Goal: Transaction & Acquisition: Obtain resource

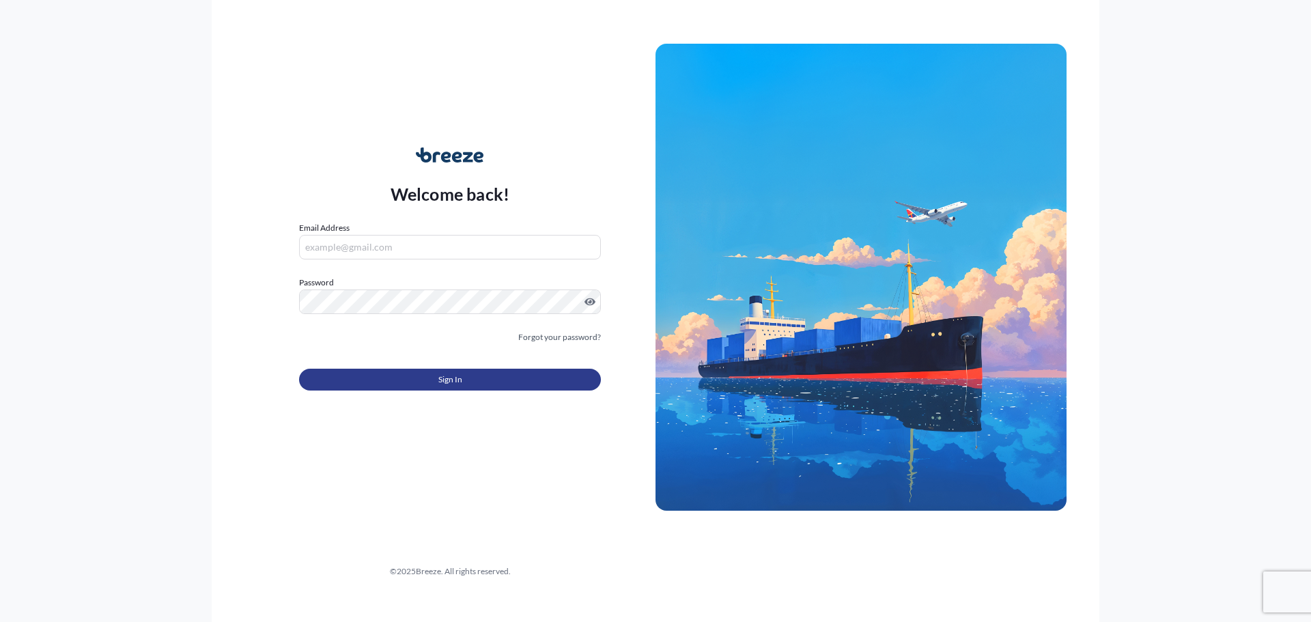
type input "[PERSON_NAME][EMAIL_ADDRESS][PERSON_NAME][DOMAIN_NAME]"
click at [438, 389] on button "Sign In" at bounding box center [450, 380] width 302 height 22
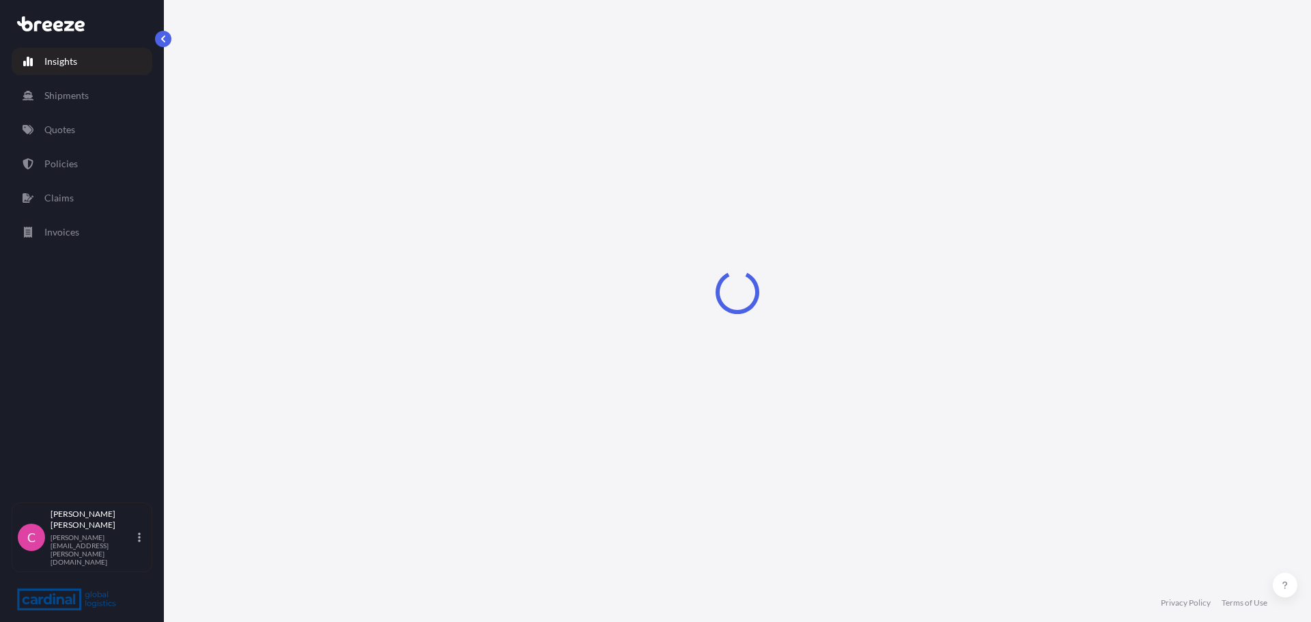
select select "2025"
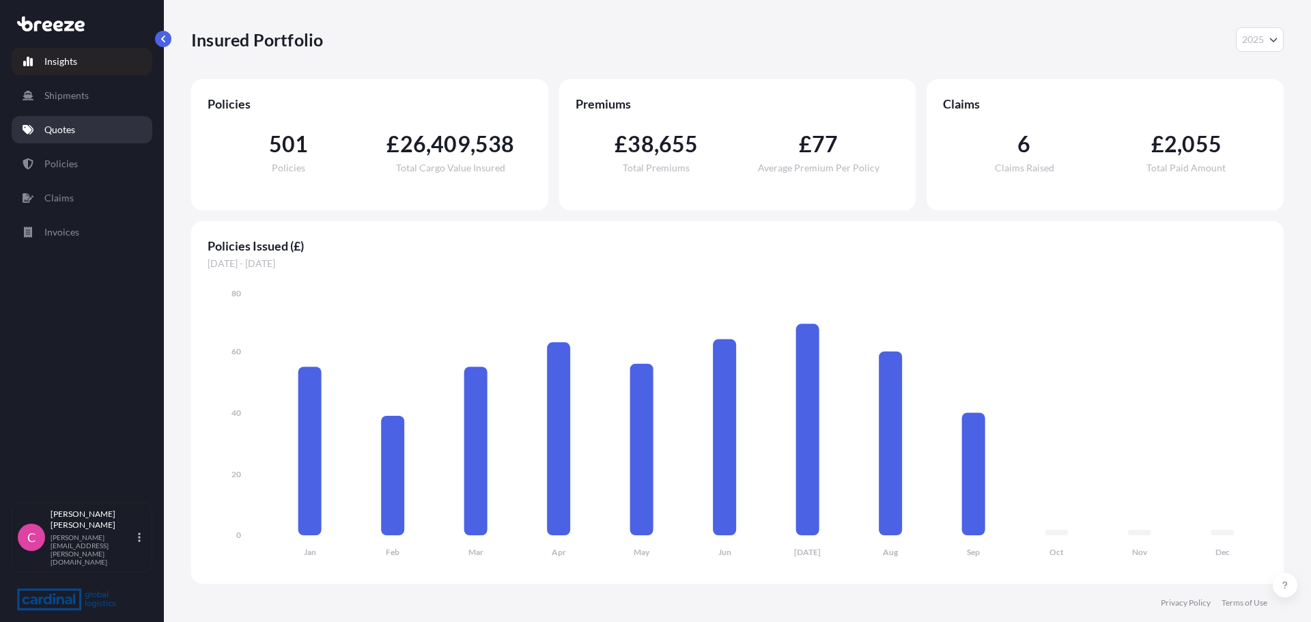
click at [61, 136] on p "Quotes" at bounding box center [59, 130] width 31 height 14
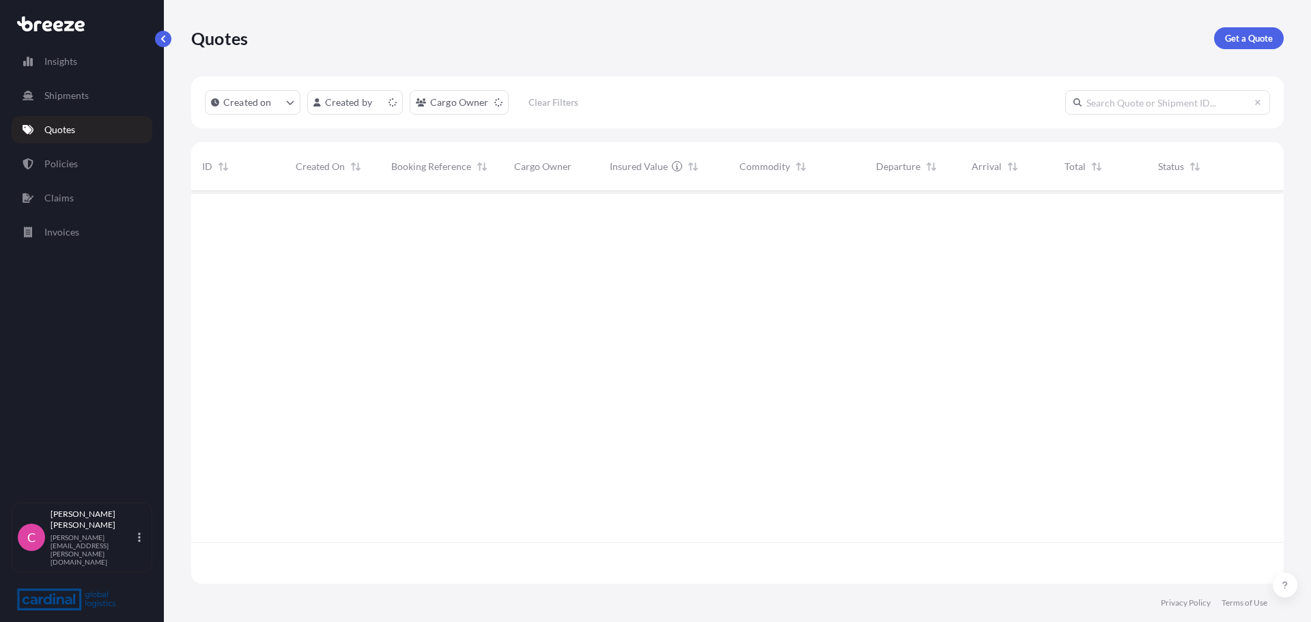
scroll to position [390, 1082]
click at [1258, 42] on p "Get a Quote" at bounding box center [1249, 38] width 48 height 14
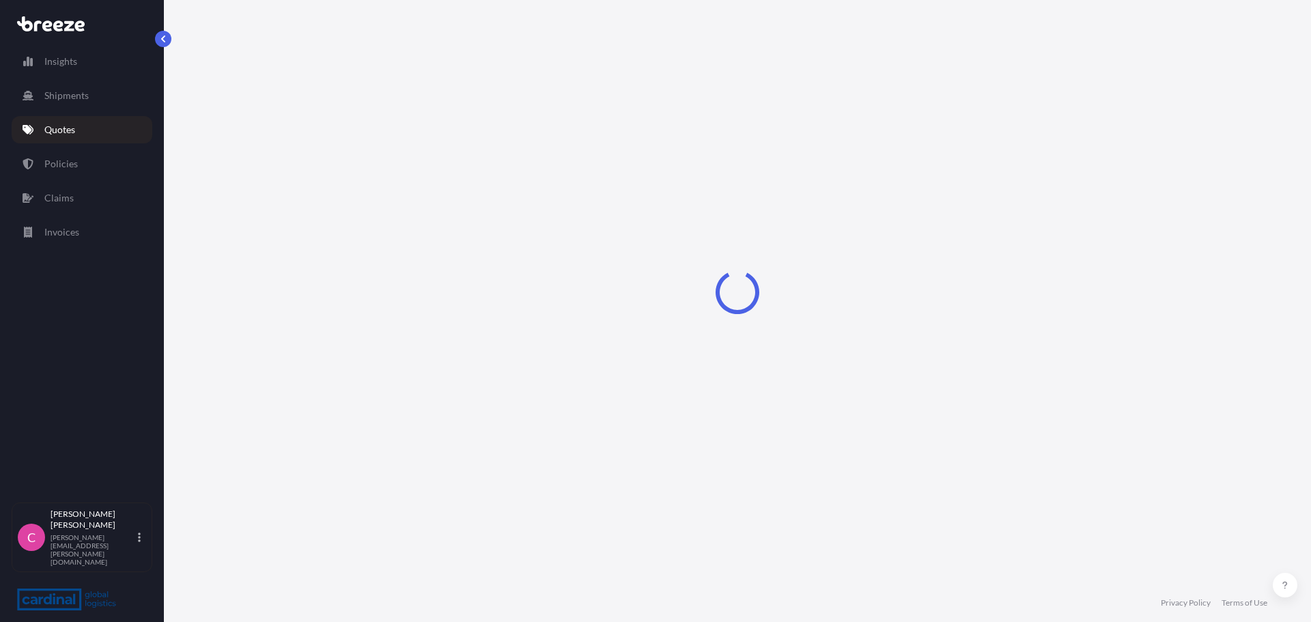
select select "Road"
select select "Sea"
select select "1"
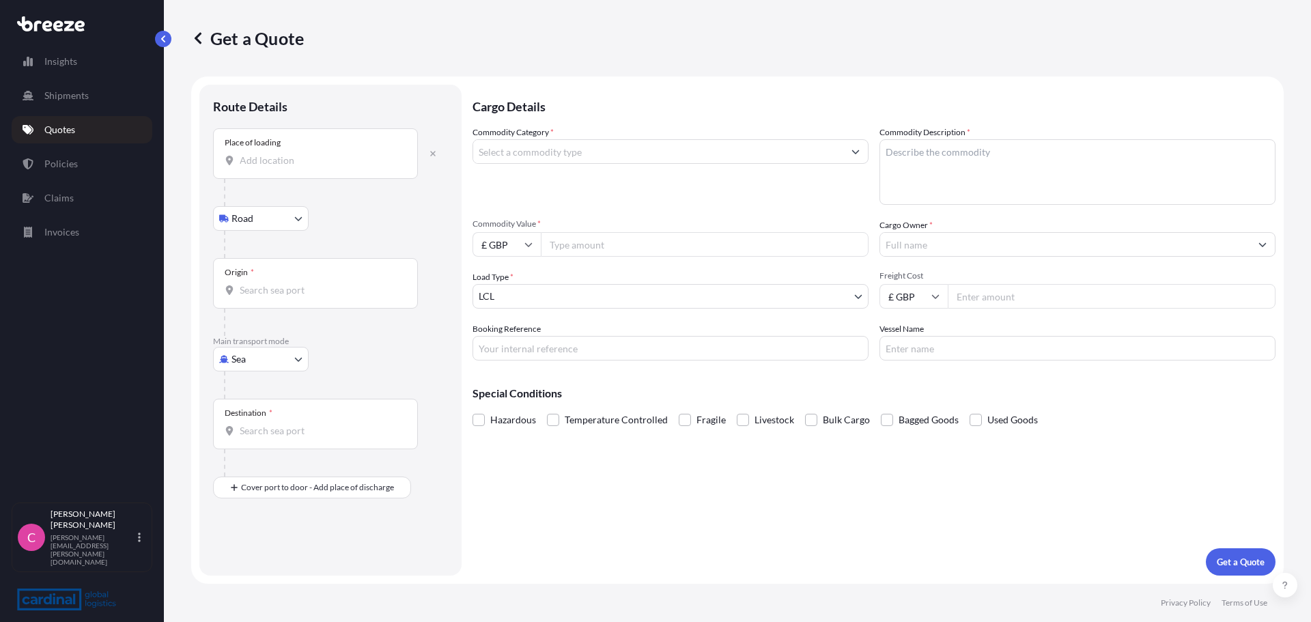
click at [274, 160] on input "Place of loading" at bounding box center [320, 161] width 161 height 14
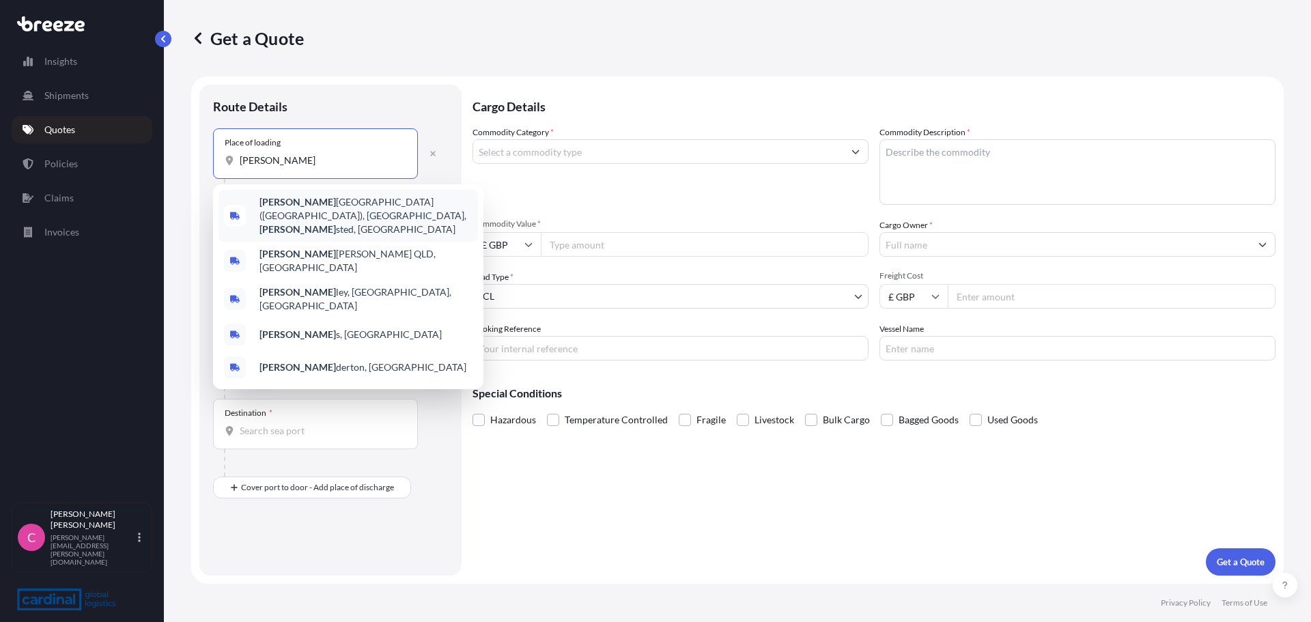
click at [310, 214] on span "[PERSON_NAME][GEOGRAPHIC_DATA] ([GEOGRAPHIC_DATA]), [GEOGRAPHIC_DATA][PERSON_NA…" at bounding box center [365, 215] width 213 height 41
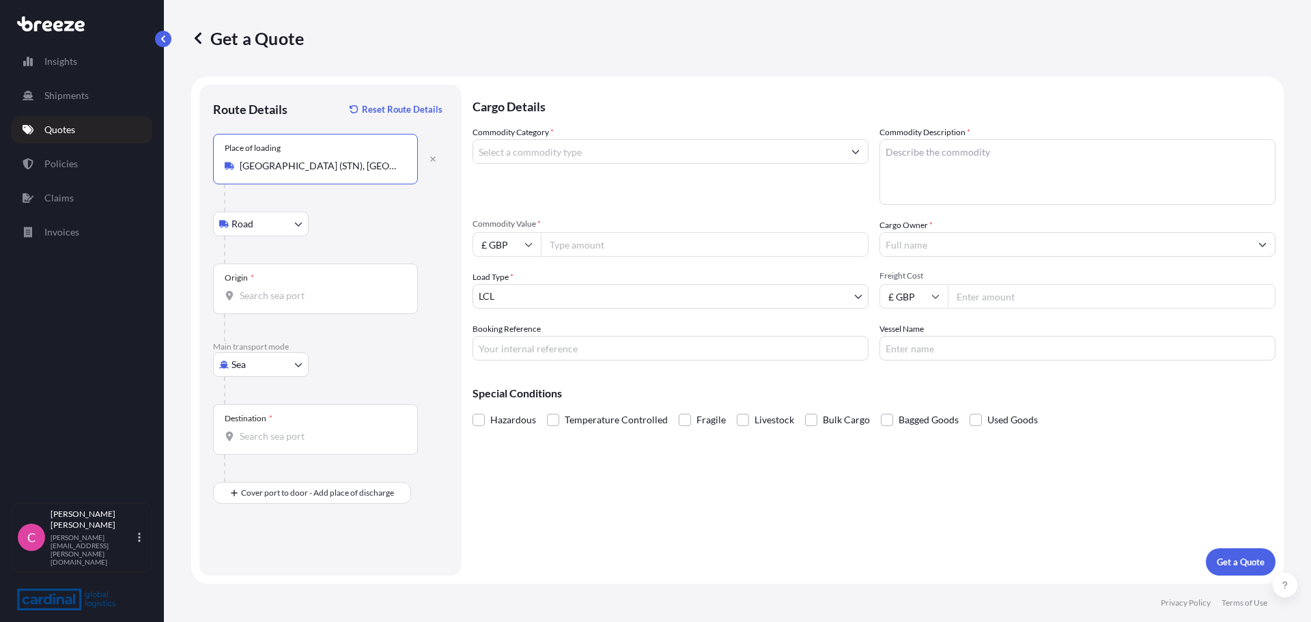
type input "[GEOGRAPHIC_DATA] (STN), [GEOGRAPHIC_DATA], [GEOGRAPHIC_DATA]"
click at [288, 294] on input "Origin *" at bounding box center [320, 296] width 161 height 14
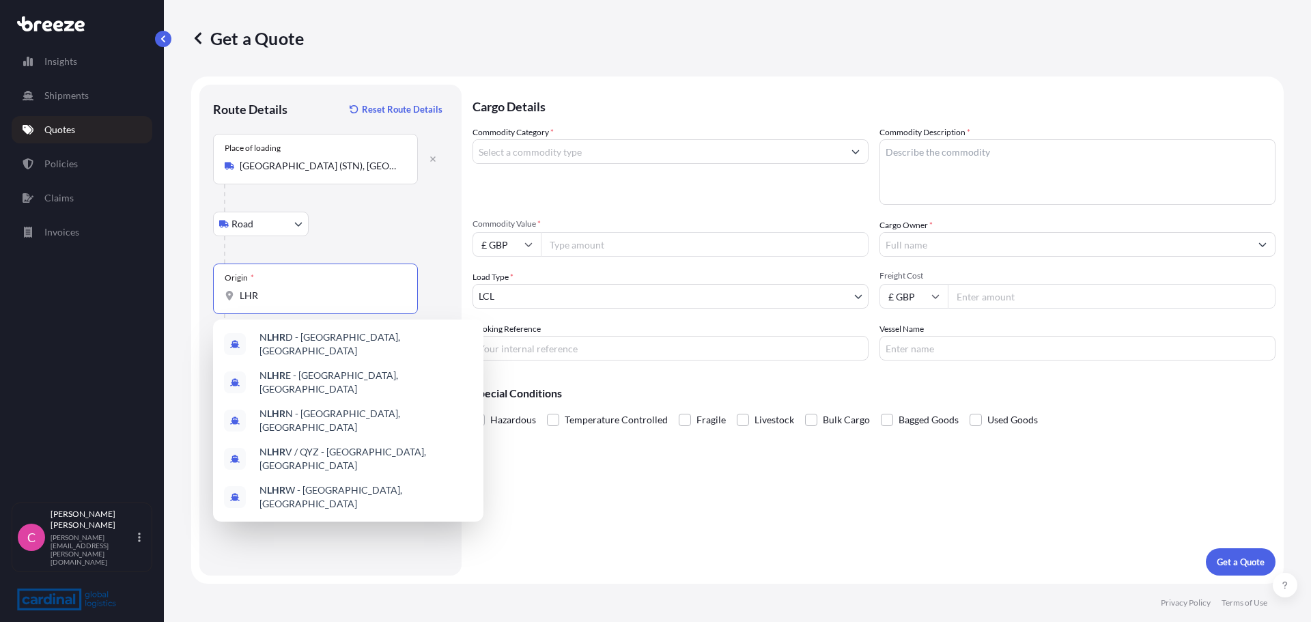
type input "LHR"
click at [340, 227] on div "Road Road Rail" at bounding box center [330, 224] width 235 height 25
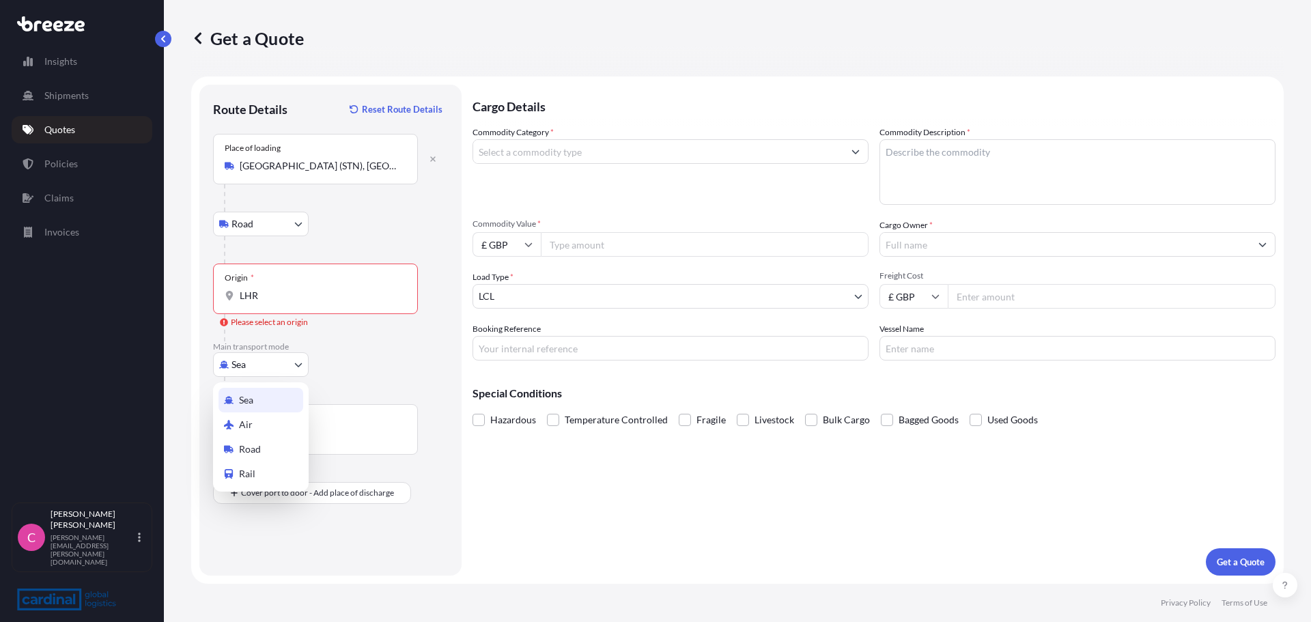
click at [295, 369] on body "0 options available. 5 options available. Insights Shipments Quotes Policies Cl…" at bounding box center [655, 311] width 1311 height 622
click at [257, 423] on div "Air" at bounding box center [260, 424] width 85 height 25
select select "Air"
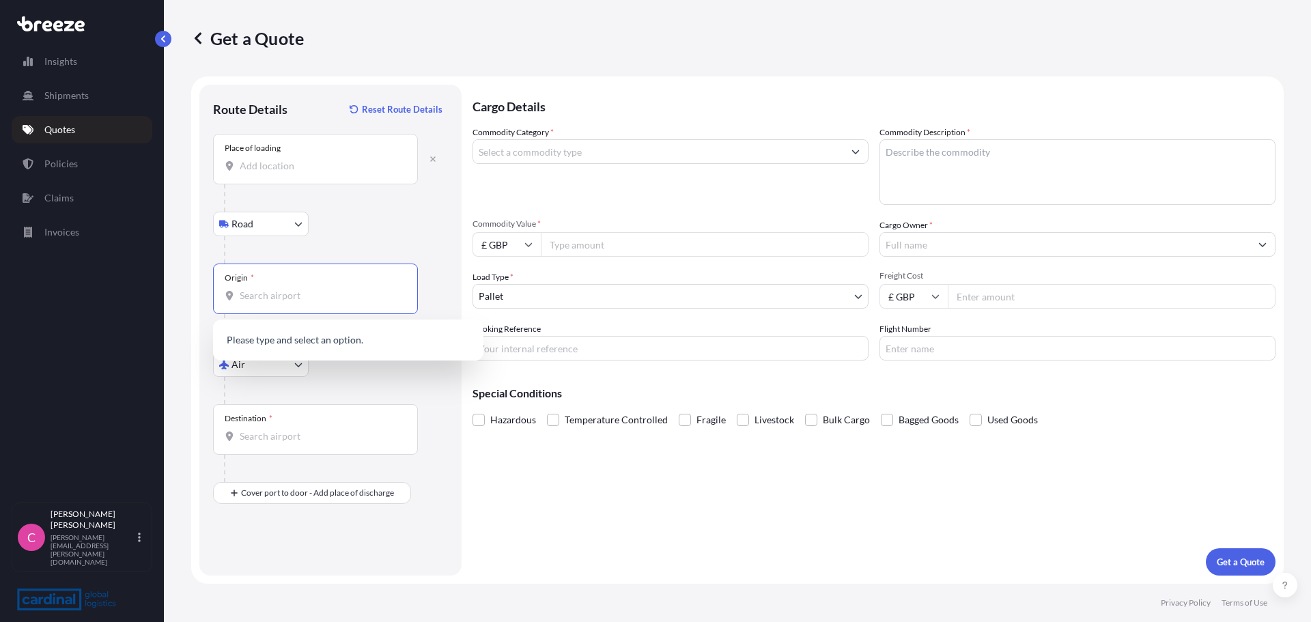
click at [300, 294] on input "Origin *" at bounding box center [320, 296] width 161 height 14
click at [307, 340] on span "GB LHR - Heathrow Apt/[GEOGRAPHIC_DATA], [GEOGRAPHIC_DATA]" at bounding box center [365, 343] width 213 height 27
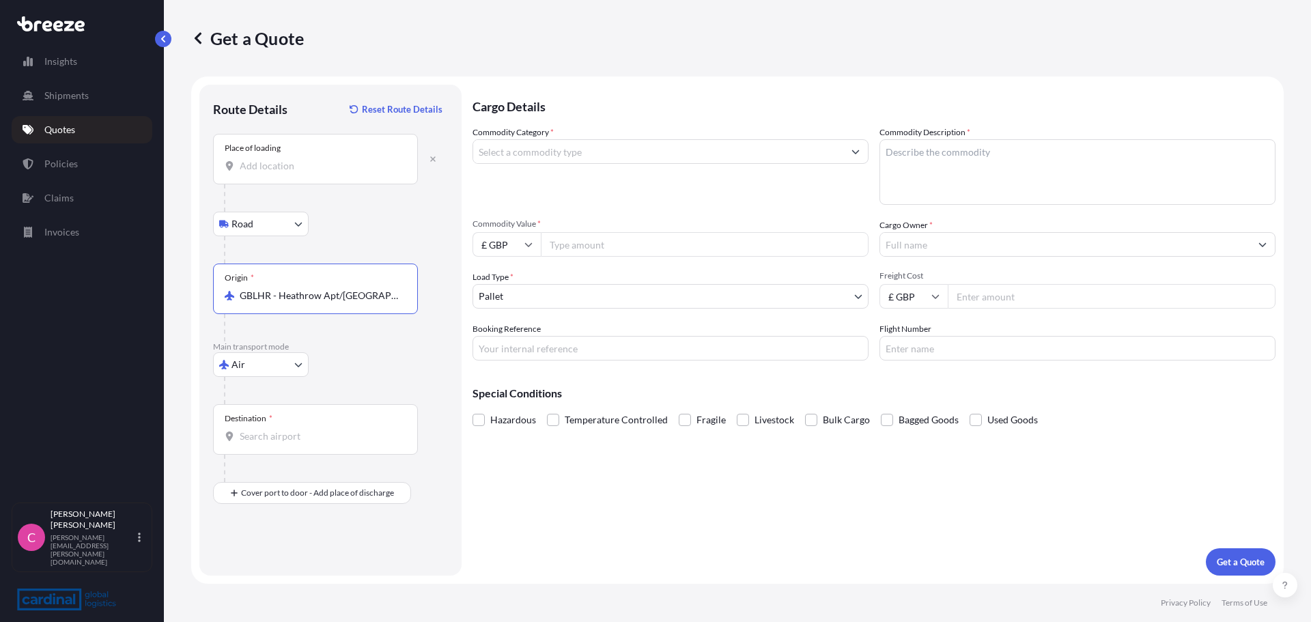
type input "GBLHR - Heathrow Apt/[GEOGRAPHIC_DATA], [GEOGRAPHIC_DATA]"
click at [292, 429] on input "Destination *" at bounding box center [320, 436] width 161 height 14
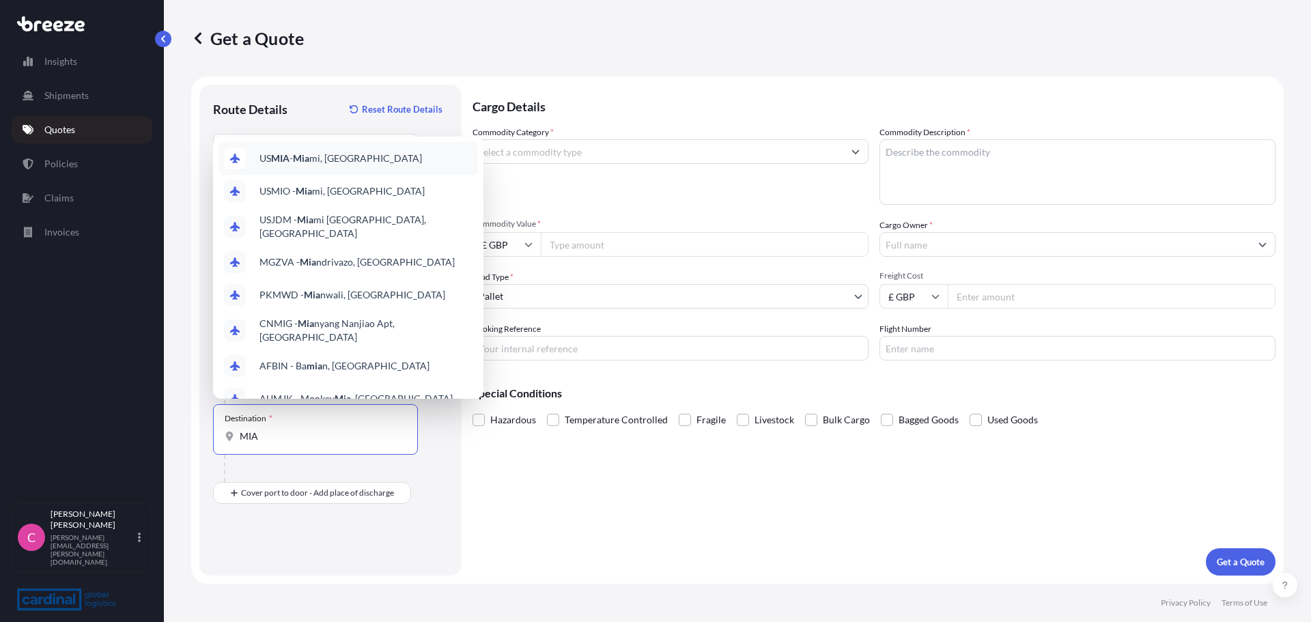
click at [329, 155] on span "US MIA - Mia mi, [GEOGRAPHIC_DATA]" at bounding box center [340, 159] width 162 height 14
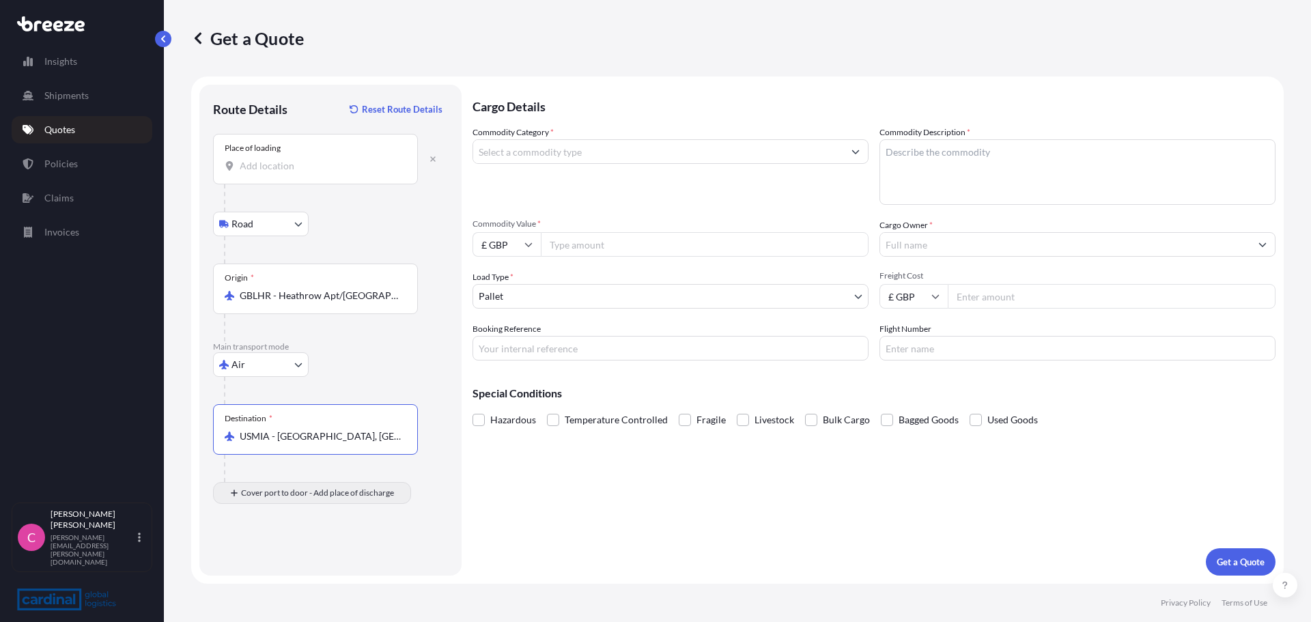
type input "USMIA - [GEOGRAPHIC_DATA], [GEOGRAPHIC_DATA]"
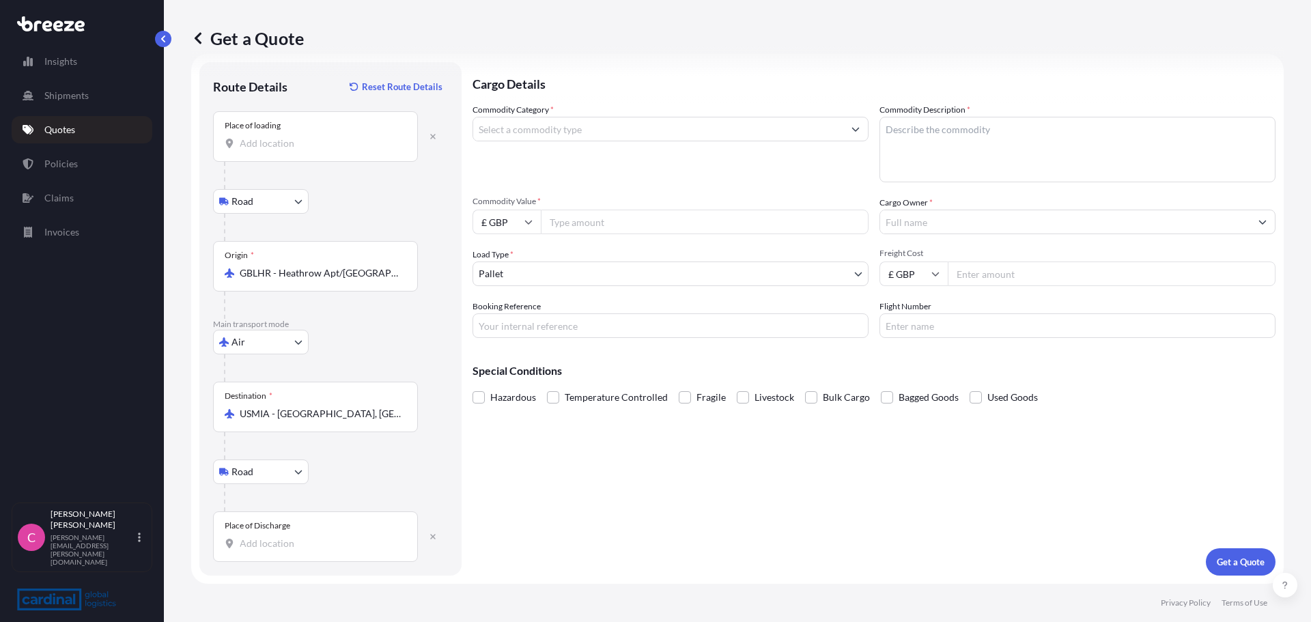
click at [262, 535] on div "Place of Discharge" at bounding box center [315, 536] width 205 height 51
click at [262, 537] on input "Place of Discharge" at bounding box center [320, 544] width 161 height 14
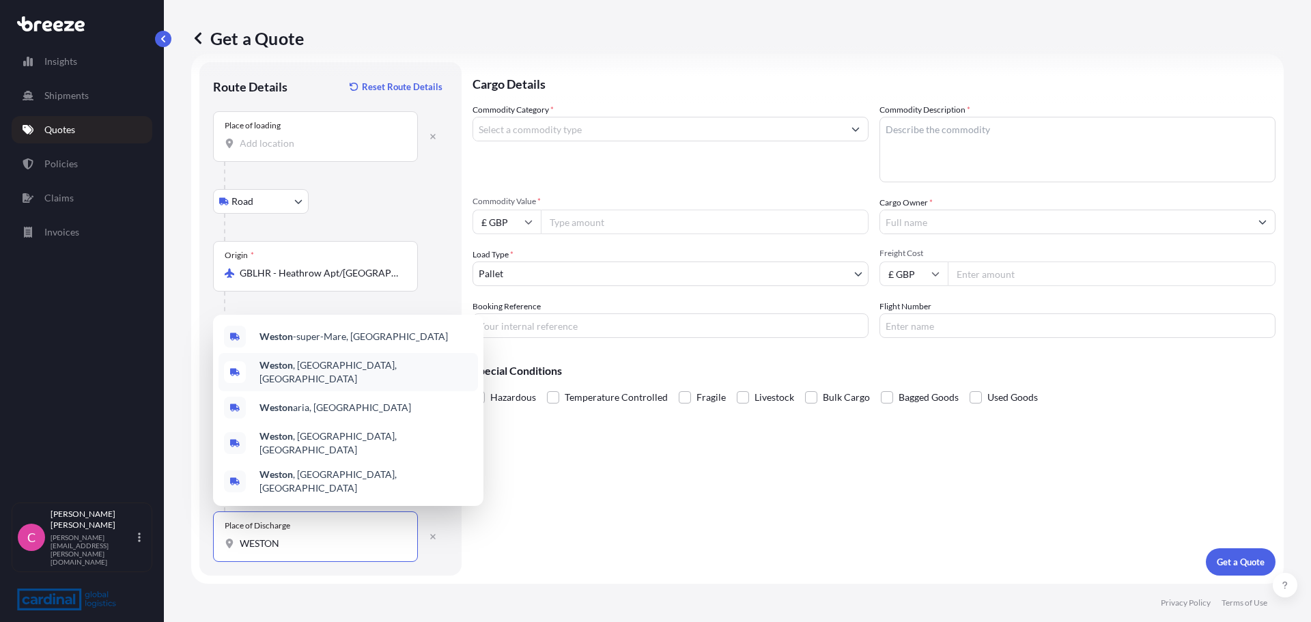
click at [283, 371] on b "Weston" at bounding box center [275, 365] width 33 height 12
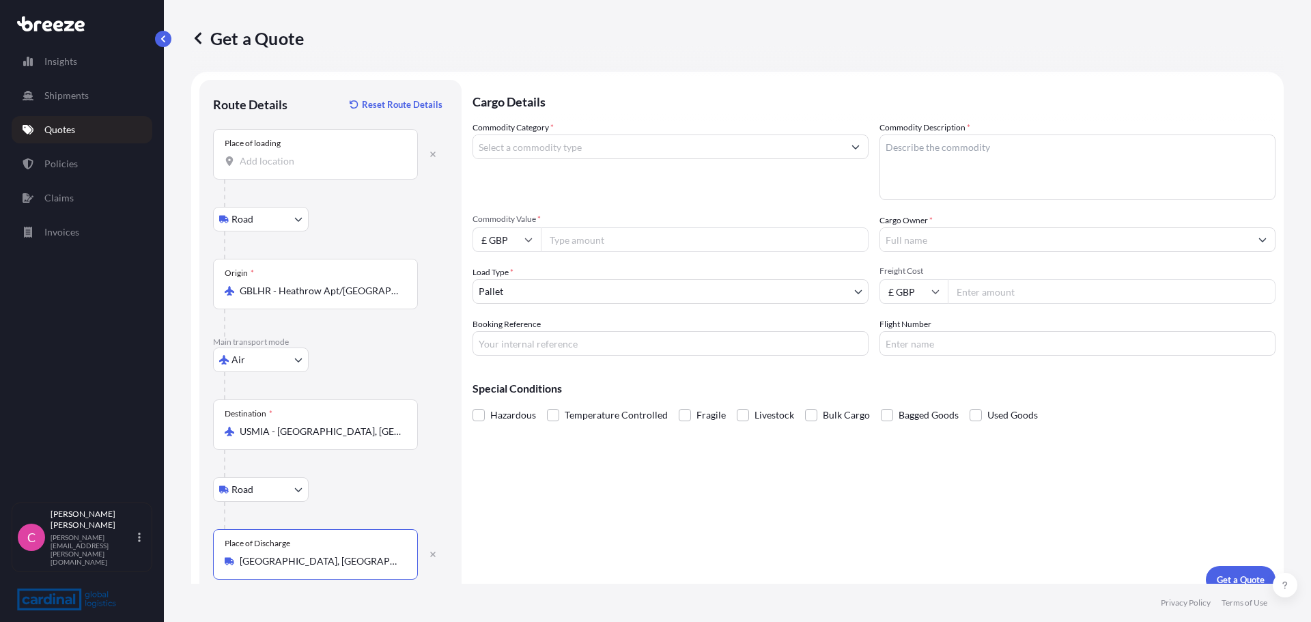
scroll to position [0, 0]
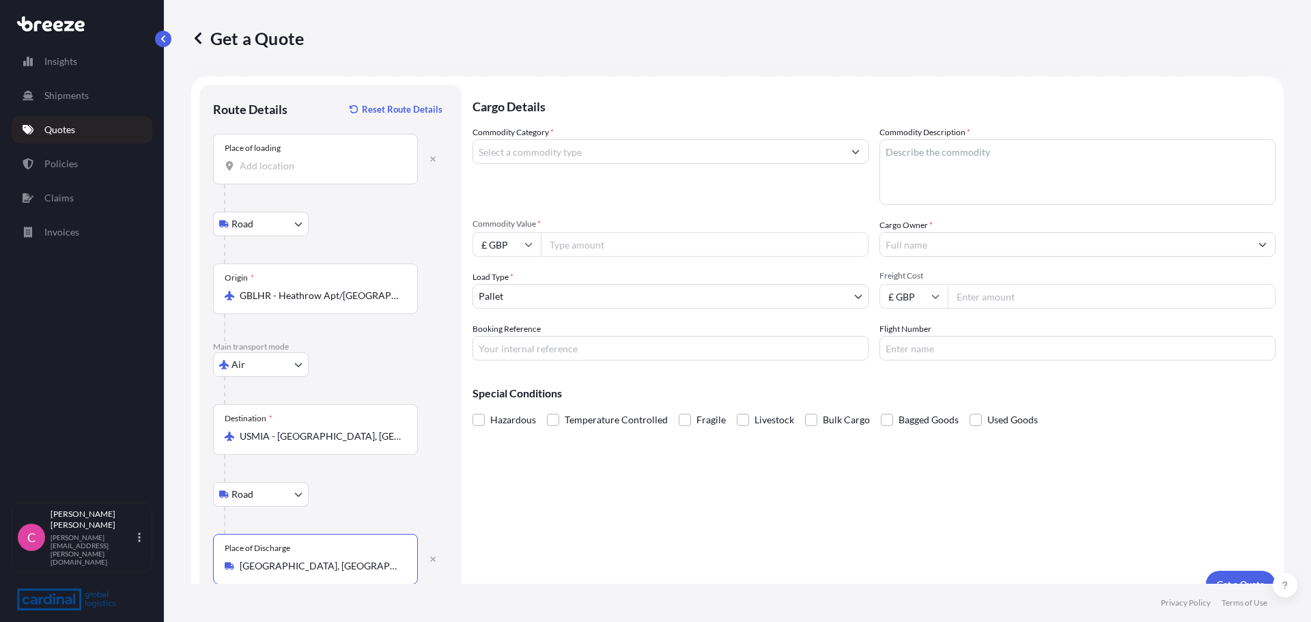
type input "[GEOGRAPHIC_DATA], [GEOGRAPHIC_DATA], [GEOGRAPHIC_DATA]"
click at [852, 153] on icon "Show suggestions" at bounding box center [856, 152] width 8 height 4
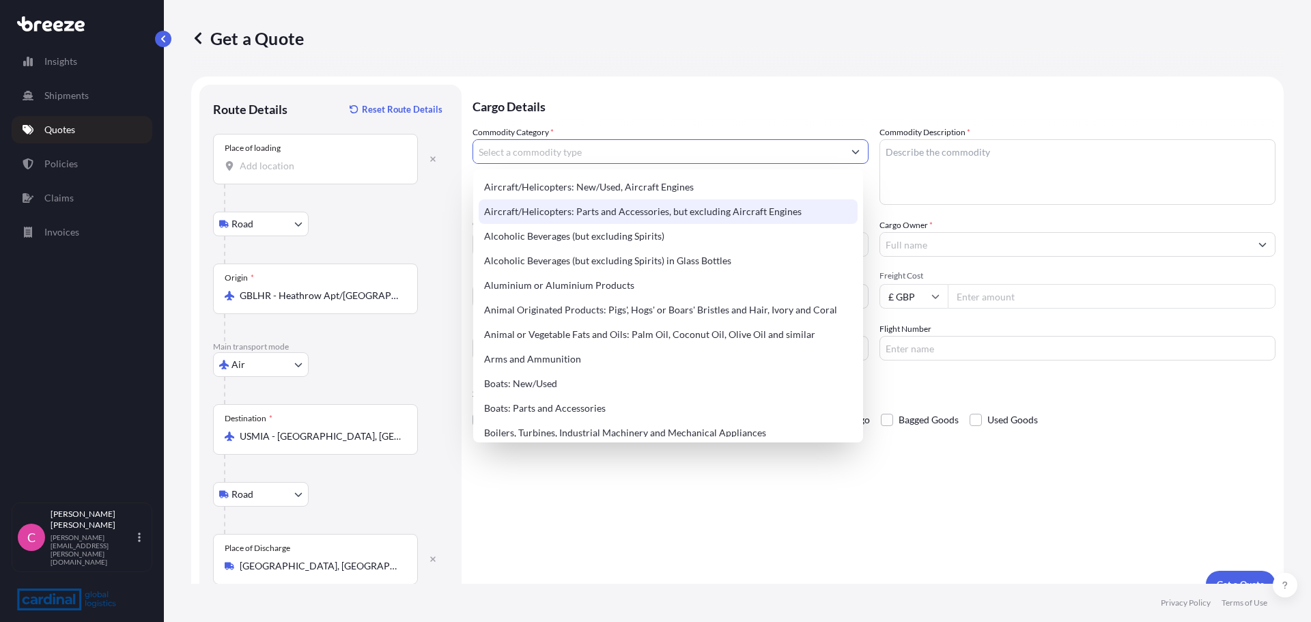
click at [599, 212] on div "Aircraft/Helicopters: Parts and Accessories, but excluding Aircraft Engines" at bounding box center [668, 211] width 379 height 25
type input "Aircraft/Helicopters: Parts and Accessories, but excluding Aircraft Engines"
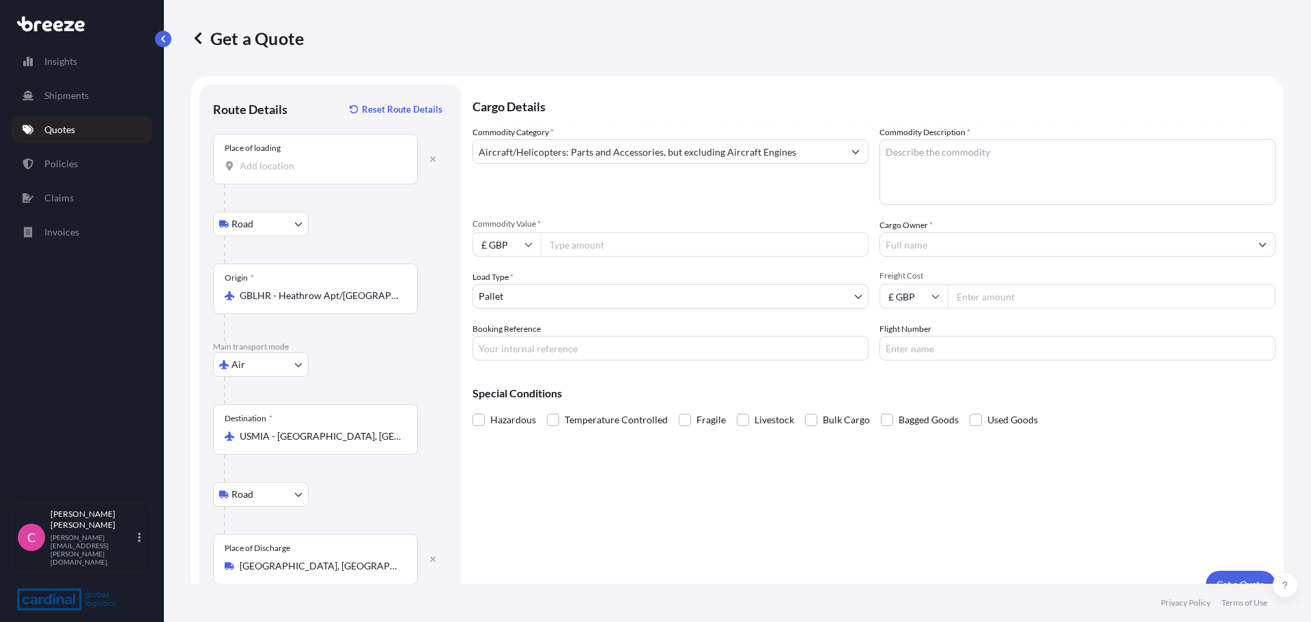
click at [597, 248] on input "Commodity Value *" at bounding box center [705, 244] width 328 height 25
type input "100000"
click at [972, 171] on textarea "Commodity Description *" at bounding box center [1077, 172] width 396 height 66
type textarea "AC PARTS"
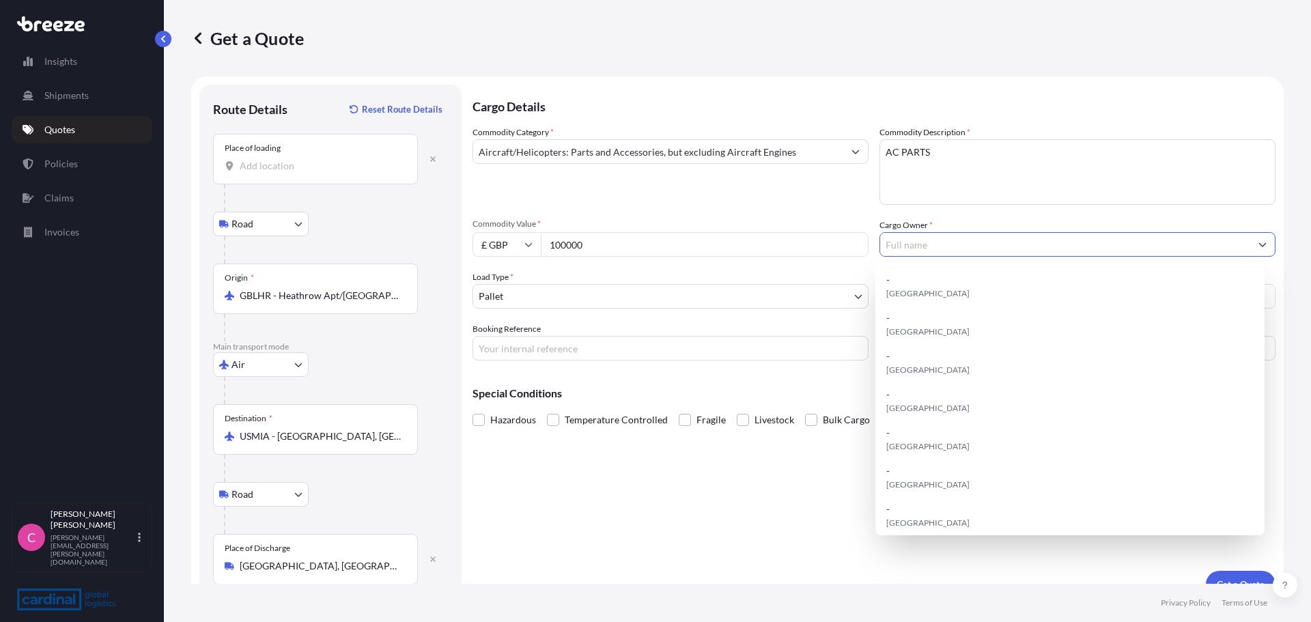
click at [1013, 245] on input "Cargo Owner *" at bounding box center [1065, 244] width 370 height 25
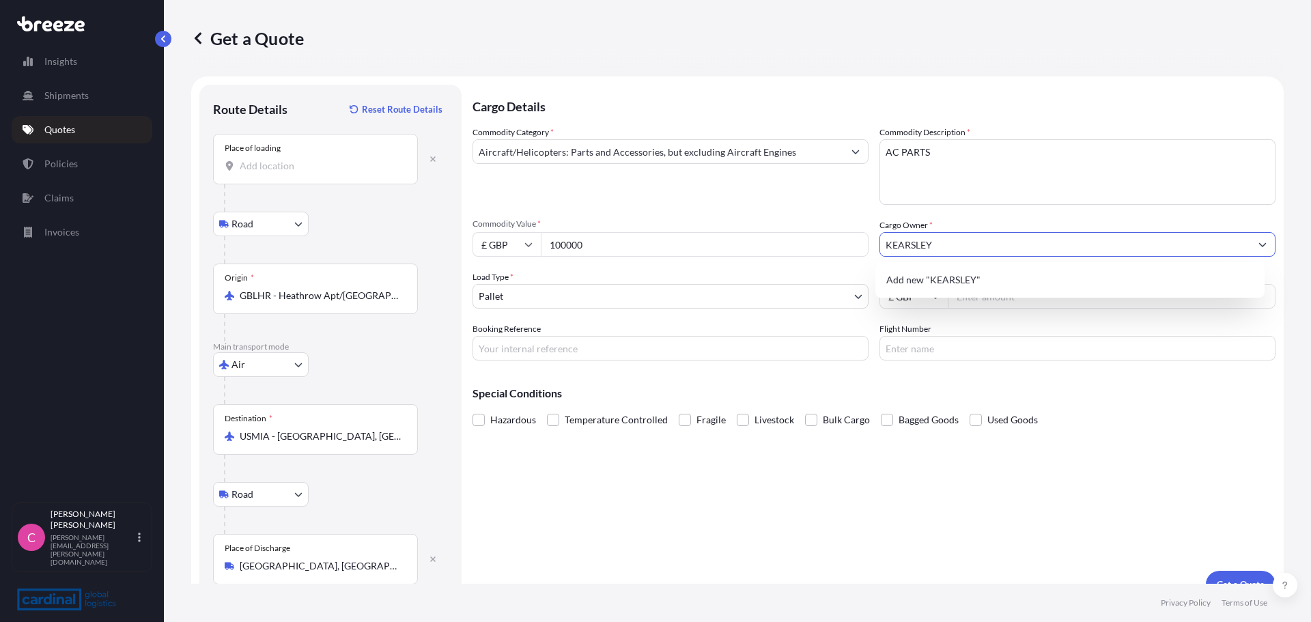
type input "KEARSLEY"
click at [849, 297] on body "1 option available. 0 options available. 1 option available. 0 options availabl…" at bounding box center [655, 311] width 1311 height 622
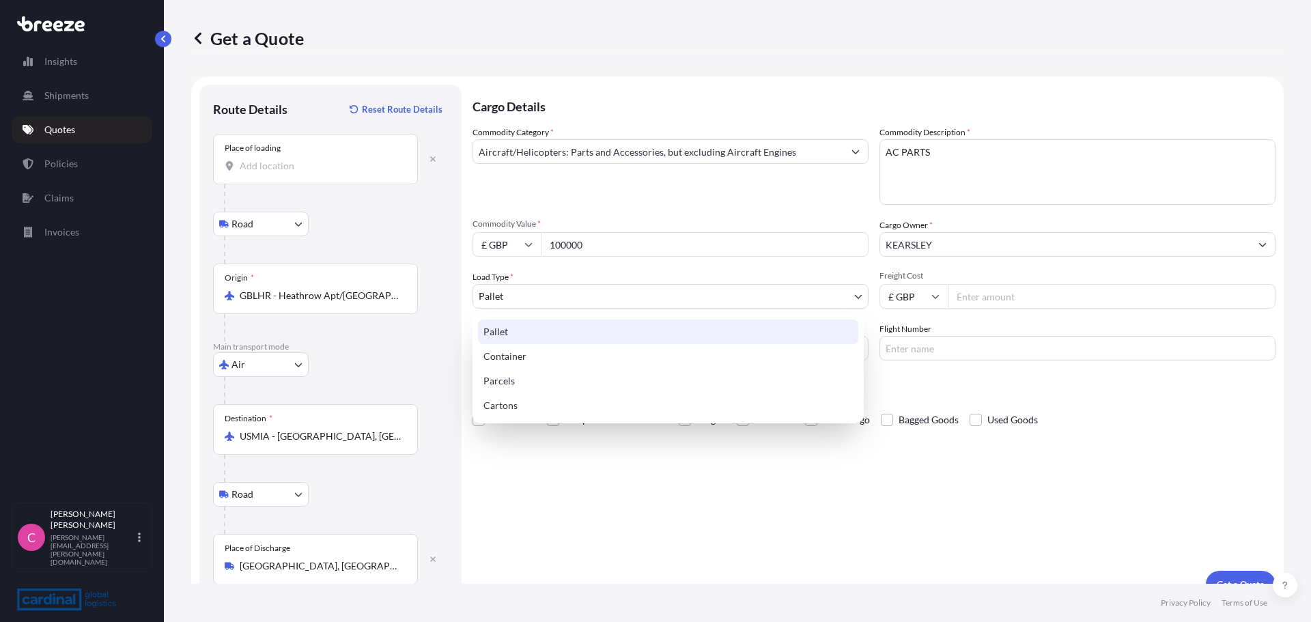
click at [519, 334] on div "Pallet" at bounding box center [668, 332] width 380 height 25
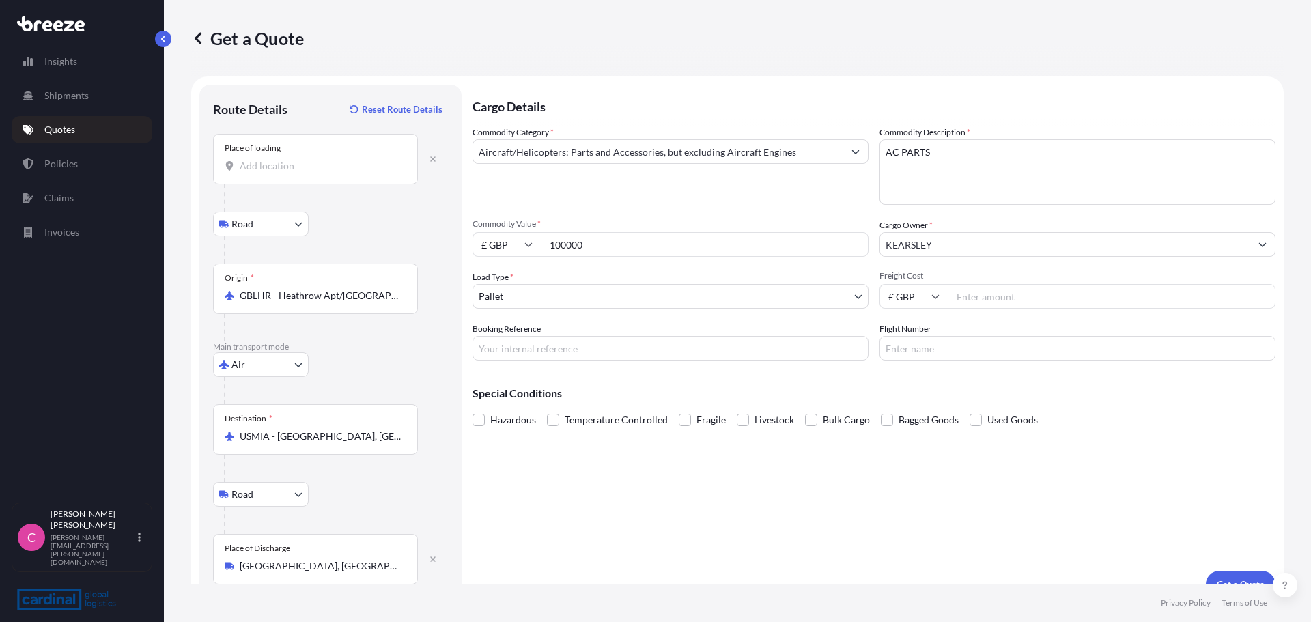
click at [1016, 300] on input "Freight Cost" at bounding box center [1112, 296] width 328 height 25
click at [961, 296] on input "Freight Cost" at bounding box center [1112, 296] width 328 height 25
type input "1036.60"
click at [562, 352] on input "Booking Reference" at bounding box center [670, 348] width 396 height 25
click at [485, 499] on div "Cargo Details Commodity Category * Aircraft/Helicopters: Parts and Accessories,…" at bounding box center [873, 341] width 803 height 513
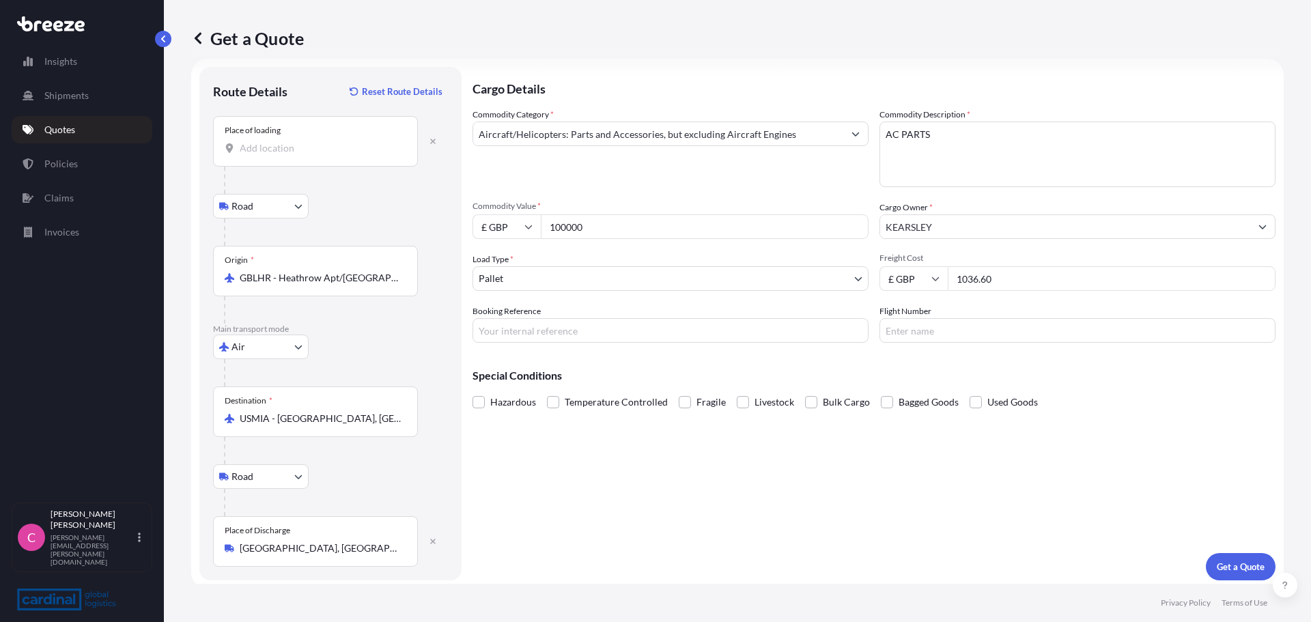
scroll to position [23, 0]
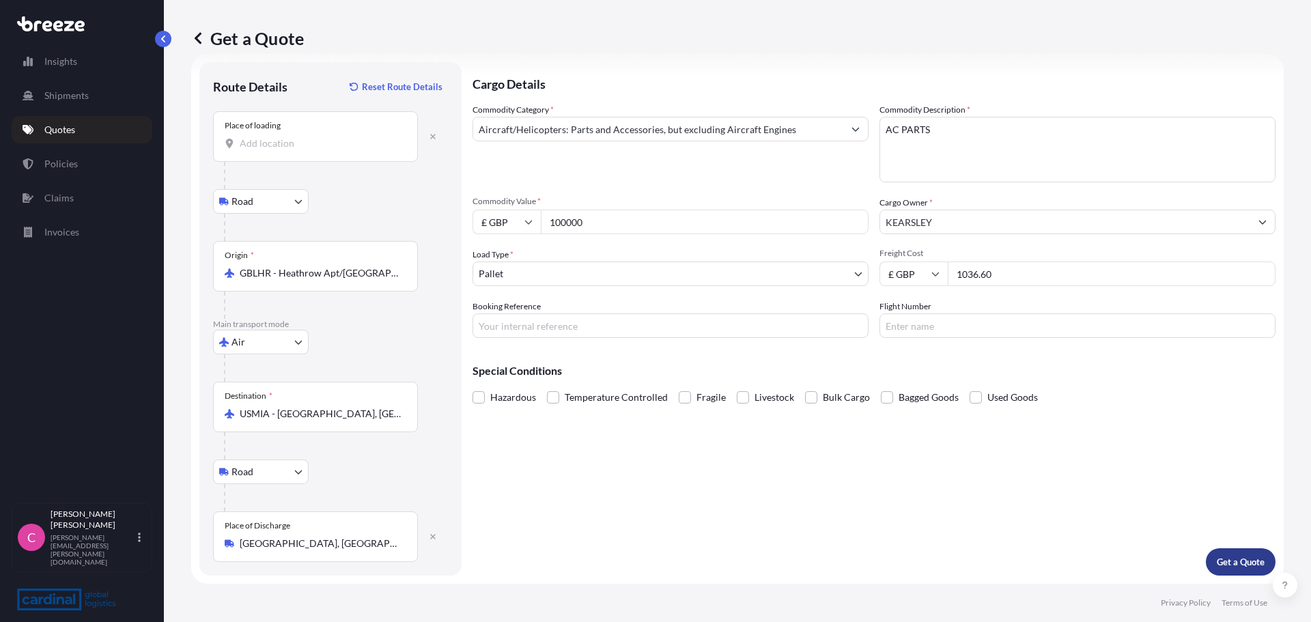
click at [1242, 572] on button "Get a Quote" at bounding box center [1241, 561] width 70 height 27
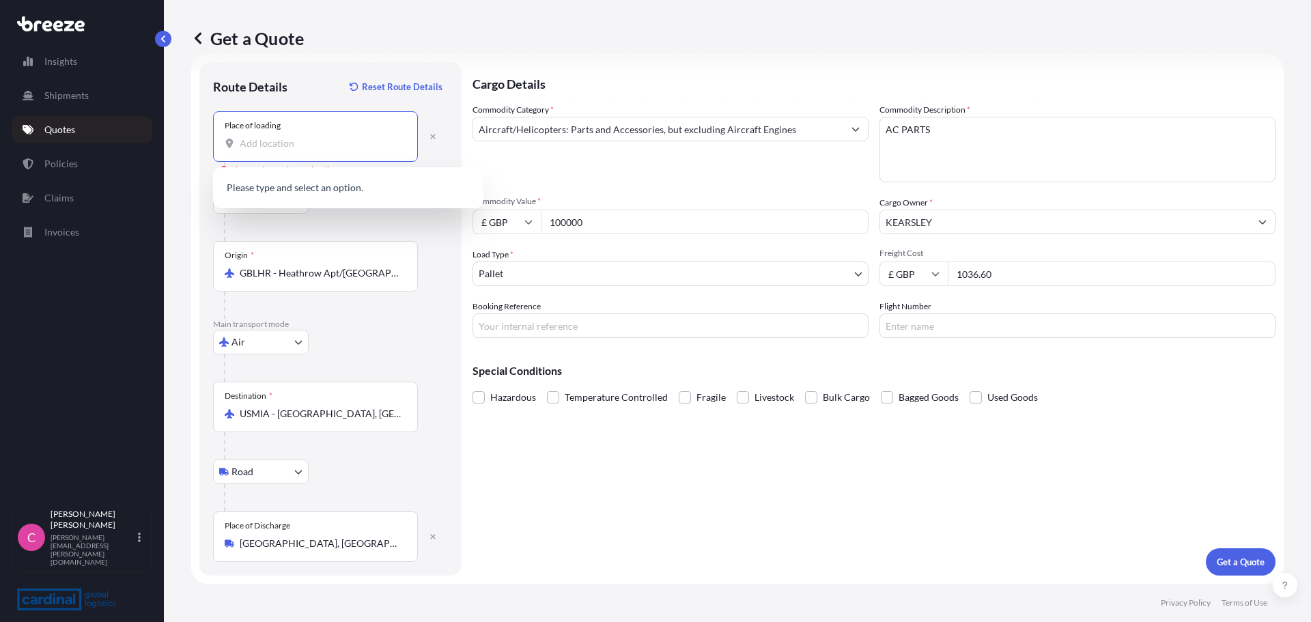
click at [324, 141] on input "Place of loading Please select a place of loading" at bounding box center [320, 144] width 161 height 14
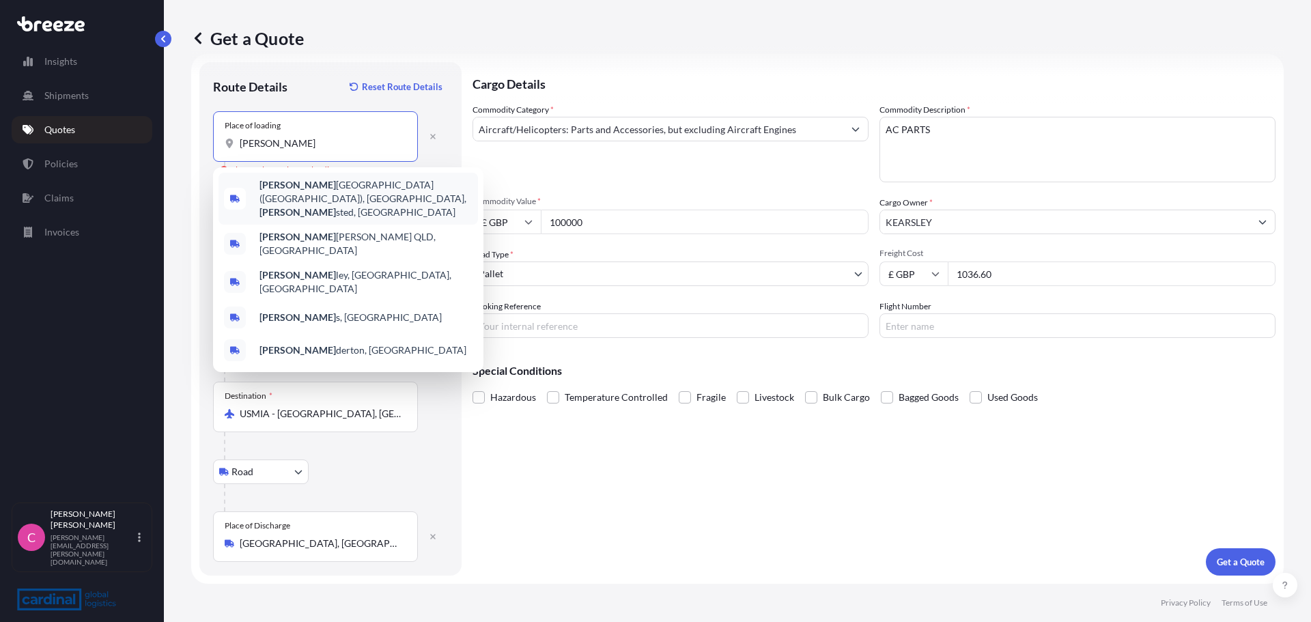
click at [341, 195] on span "[PERSON_NAME][GEOGRAPHIC_DATA] ([GEOGRAPHIC_DATA]), [GEOGRAPHIC_DATA][PERSON_NA…" at bounding box center [365, 198] width 213 height 41
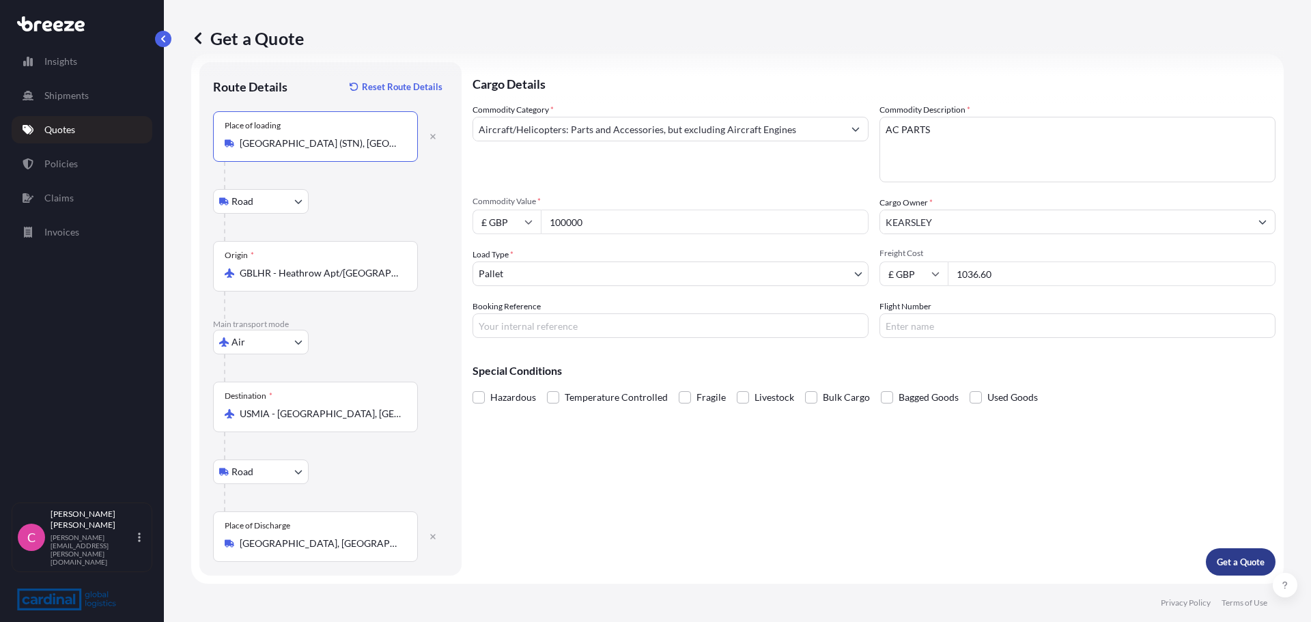
type input "[GEOGRAPHIC_DATA] (STN), [GEOGRAPHIC_DATA], [GEOGRAPHIC_DATA]"
click at [1239, 557] on p "Get a Quote" at bounding box center [1241, 562] width 48 height 14
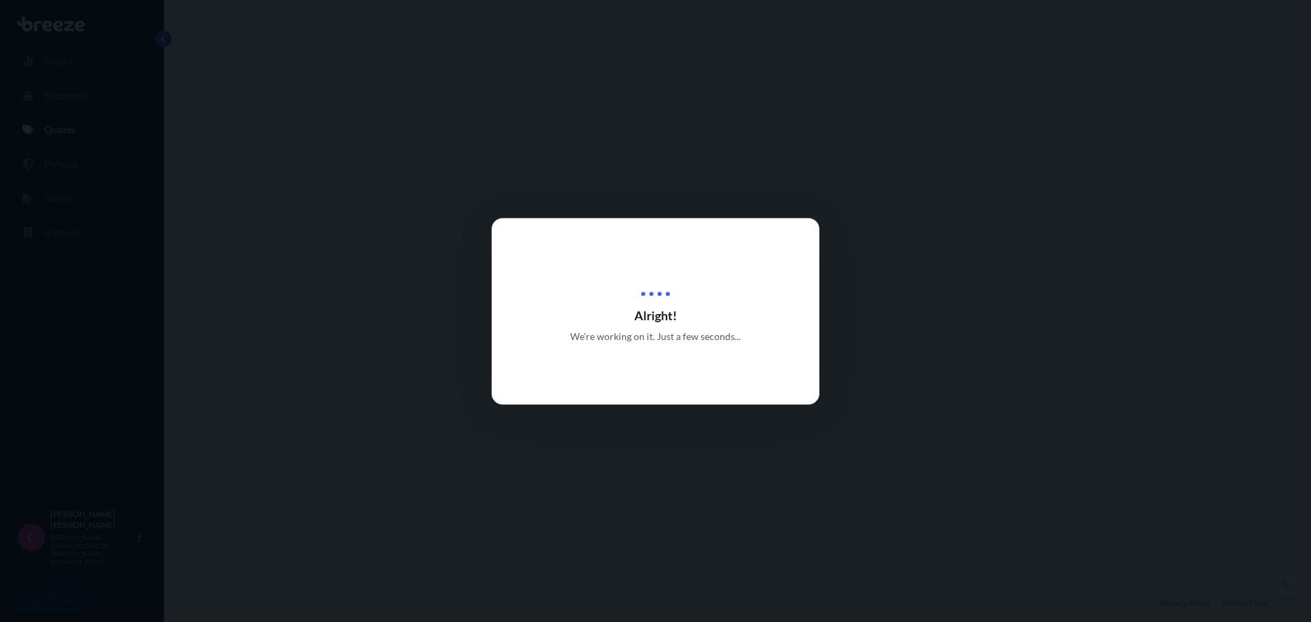
select select "Road"
select select "Air"
select select "Road"
select select "1"
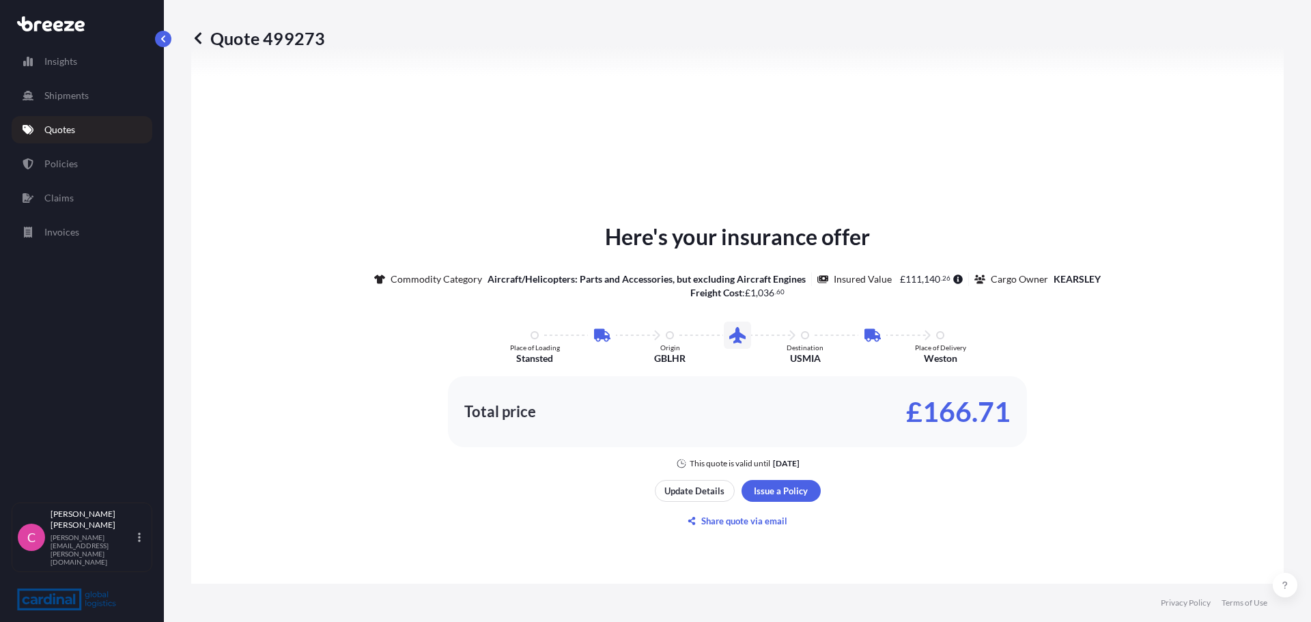
scroll to position [683, 0]
